Goal: Obtain resource: Download file/media

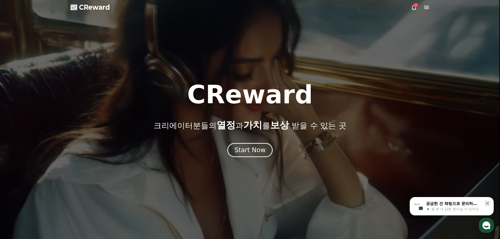
click at [262, 152] on div "Start Now" at bounding box center [249, 150] width 31 height 8
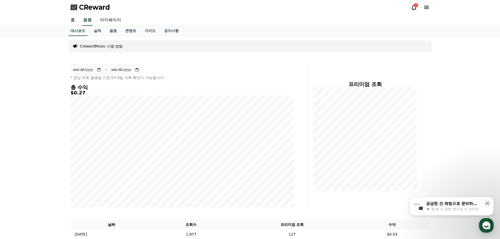
click at [415, 6] on div "7" at bounding box center [416, 5] width 4 height 4
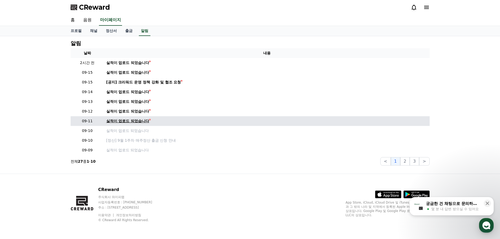
click at [126, 122] on div "실적이 업로드 되었습니다" at bounding box center [127, 121] width 43 height 6
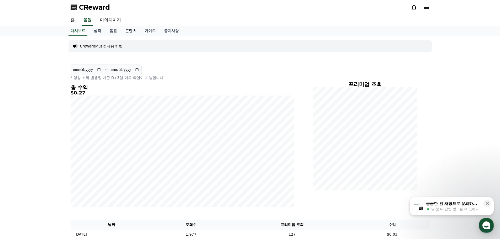
click at [133, 31] on link "콘텐츠" at bounding box center [130, 31] width 19 height 10
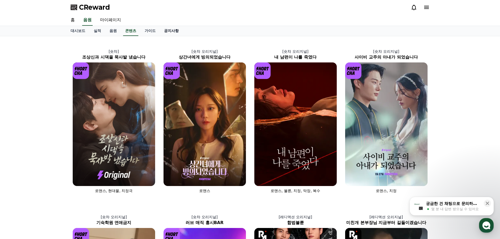
click at [174, 31] on link "공지사항" at bounding box center [171, 31] width 23 height 10
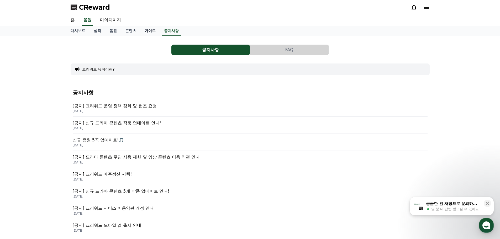
click at [149, 31] on link "가이드" at bounding box center [149, 31] width 19 height 10
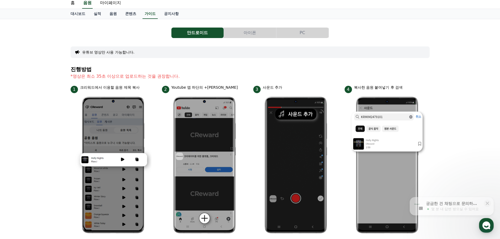
scroll to position [26, 0]
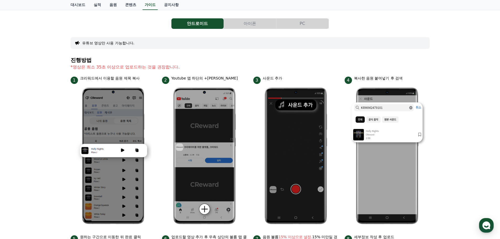
click at [306, 22] on button "PC" at bounding box center [302, 23] width 52 height 10
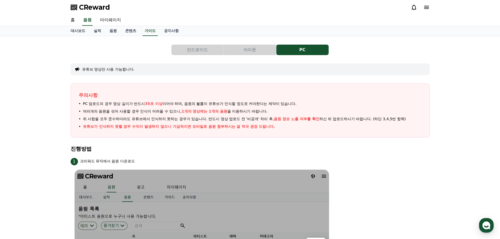
click at [211, 48] on button "안드로이드" at bounding box center [197, 50] width 52 height 10
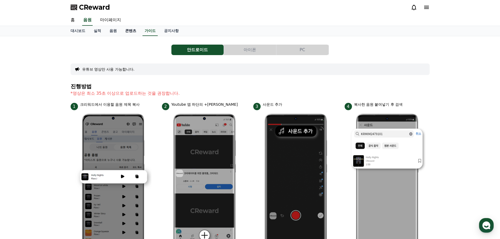
click at [128, 30] on link "콘텐츠" at bounding box center [130, 31] width 19 height 10
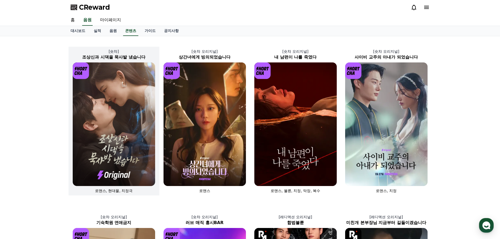
click at [134, 99] on img at bounding box center [114, 124] width 82 height 124
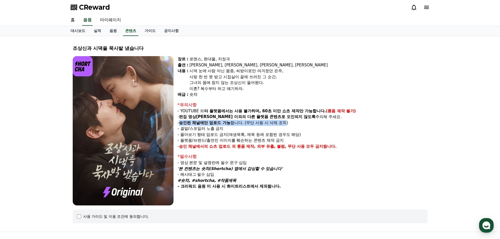
drag, startPoint x: 180, startPoint y: 123, endPoint x: 288, endPoint y: 122, distance: 108.1
click at [288, 122] on p "- 승인된 채널에만 업로드 가능 합니다. (무단 사용 시 삭제 조치)" at bounding box center [303, 123] width 250 height 6
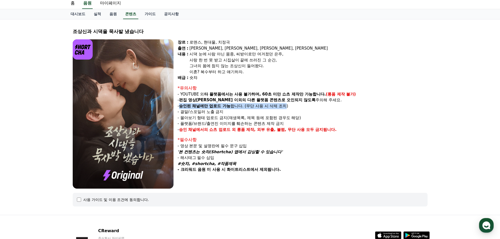
scroll to position [26, 0]
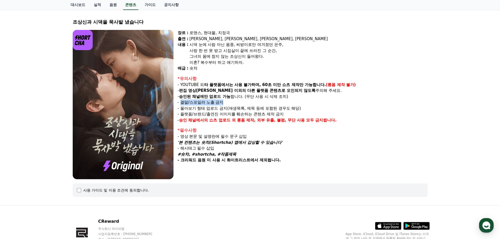
drag, startPoint x: 181, startPoint y: 103, endPoint x: 224, endPoint y: 102, distance: 42.8
click at [224, 102] on p "- 결말/스포일러 노출 금지" at bounding box center [303, 102] width 250 height 6
drag, startPoint x: 181, startPoint y: 108, endPoint x: 302, endPoint y: 109, distance: 120.4
click at [302, 109] on p "- 몰아보기 형태 업로드 금지(재생목록, 제목 등에 포함된 경우도 해당)" at bounding box center [303, 108] width 250 height 6
drag, startPoint x: 222, startPoint y: 135, endPoint x: 258, endPoint y: 136, distance: 36.5
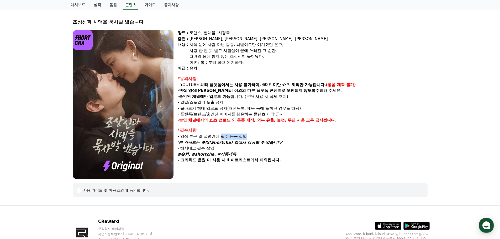
click at [258, 136] on p "- 영상 본문 및 설명란에 필수 문구 삽입" at bounding box center [303, 137] width 250 height 6
drag, startPoint x: 182, startPoint y: 141, endPoint x: 284, endPoint y: 141, distance: 102.1
click at [284, 141] on p "'본 컨텐츠는 숏챠(Shortcha) 앱에서 감상할 수 있습니다'" at bounding box center [303, 143] width 250 height 6
click at [181, 148] on p "- 해시태그 필수 삽입" at bounding box center [303, 148] width 250 height 6
drag, startPoint x: 180, startPoint y: 155, endPoint x: 238, endPoint y: 155, distance: 58.0
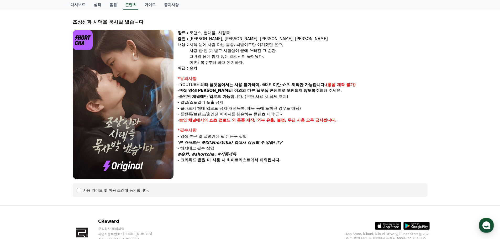
click at [238, 155] on p "#숏챠, #shortcha, #작품제목" at bounding box center [303, 154] width 250 height 6
drag, startPoint x: 181, startPoint y: 160, endPoint x: 283, endPoint y: 161, distance: 101.6
click at [283, 161] on p "- 크리워드 음원 미 사용 시 화이트리스트에서 제외됩니다." at bounding box center [303, 160] width 250 height 6
click at [288, 151] on p "#숏챠, #shortcha, #작품제목" at bounding box center [303, 154] width 250 height 6
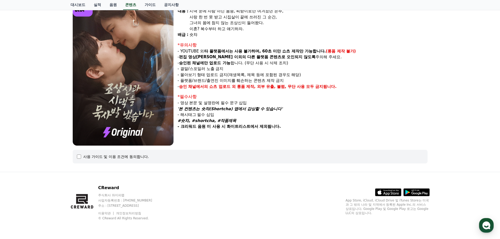
scroll to position [60, 0]
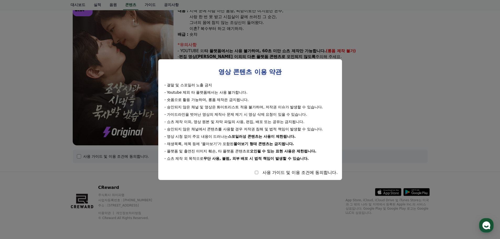
select select
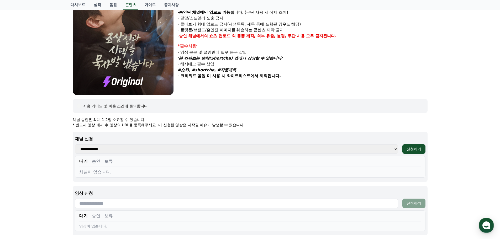
scroll to position [113, 0]
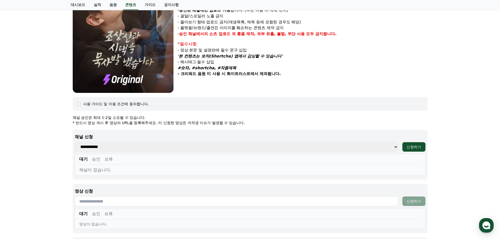
click at [127, 147] on select "**********" at bounding box center [236, 146] width 323 height 9
select select "**********"
click at [75, 142] on select "**********" at bounding box center [236, 146] width 323 height 9
click at [412, 145] on div "신청하기" at bounding box center [413, 146] width 15 height 5
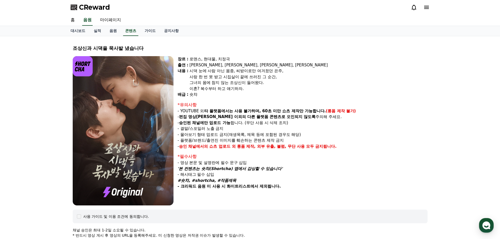
select select
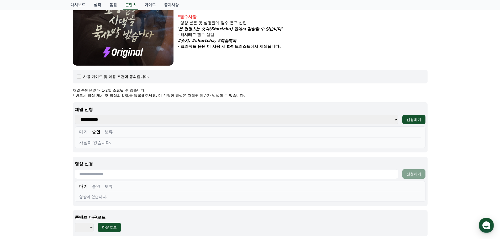
scroll to position [163, 0]
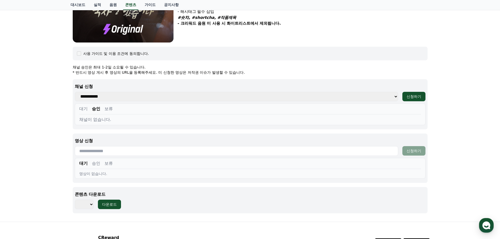
click at [117, 98] on select "**********" at bounding box center [236, 96] width 323 height 9
select select "**********"
click at [75, 92] on select "**********" at bounding box center [236, 96] width 323 height 9
click at [86, 109] on button "대기" at bounding box center [83, 109] width 8 height 6
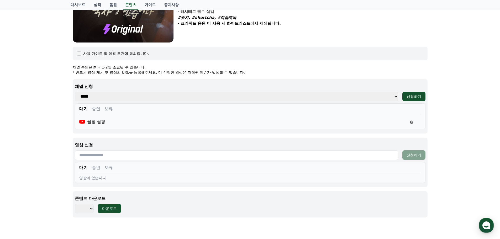
click at [95, 110] on button "승인" at bounding box center [96, 109] width 8 height 6
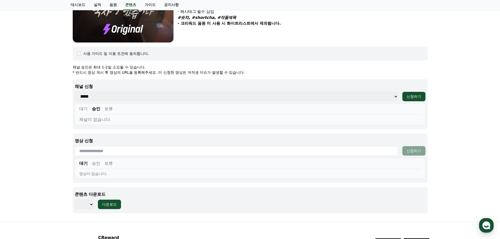
click at [106, 109] on button "보류" at bounding box center [108, 109] width 8 height 6
click at [99, 109] on button "승인" at bounding box center [96, 109] width 8 height 6
click at [84, 110] on button "대기" at bounding box center [83, 109] width 8 height 6
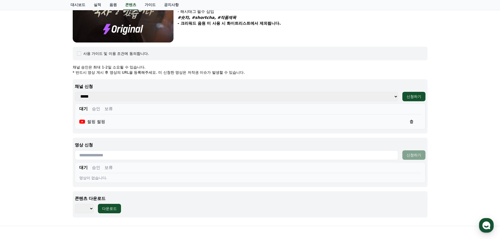
click at [92, 208] on select "*** *** *** *** *** *** *** *** *** *** *** *** *** *** *** *** *** *** *** ***…" at bounding box center [84, 208] width 19 height 9
select select "**********"
click at [75, 204] on select "*** *** *** *** *** *** *** *** *** *** *** *** *** *** *** *** *** *** *** ***…" at bounding box center [84, 208] width 19 height 9
click at [108, 207] on div "다운로드" at bounding box center [109, 208] width 15 height 5
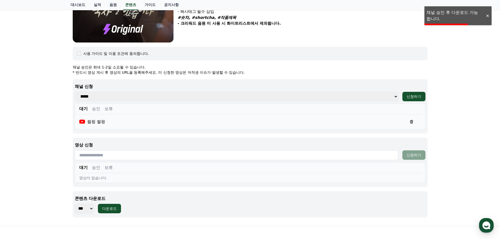
click at [488, 15] on div at bounding box center [487, 15] width 8 height 5
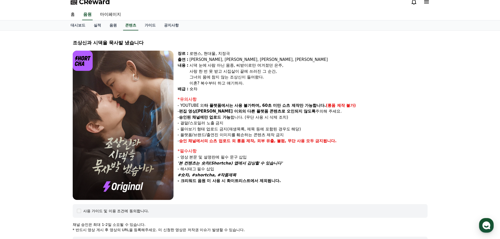
scroll to position [0, 0]
